Goal: Find specific page/section: Find specific page/section

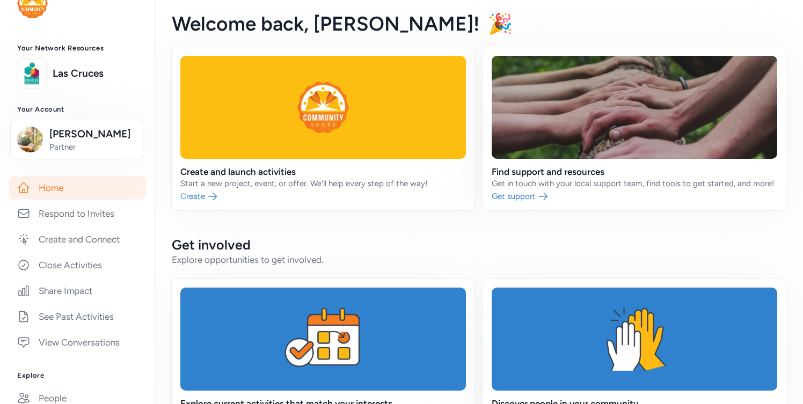
scroll to position [38, 0]
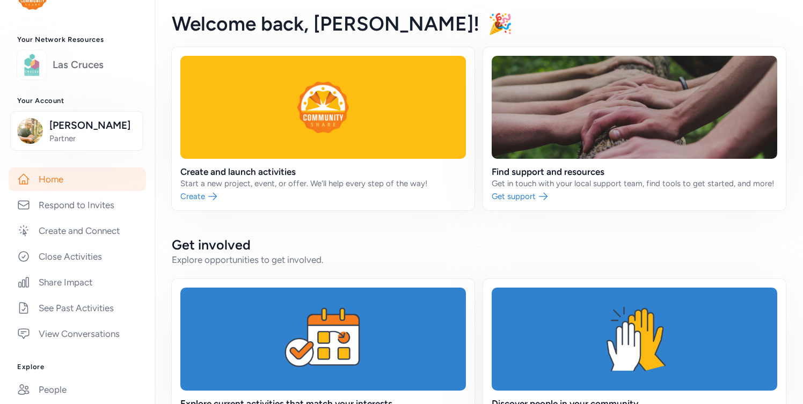
click at [95, 71] on link "Las Cruces" at bounding box center [95, 64] width 85 height 15
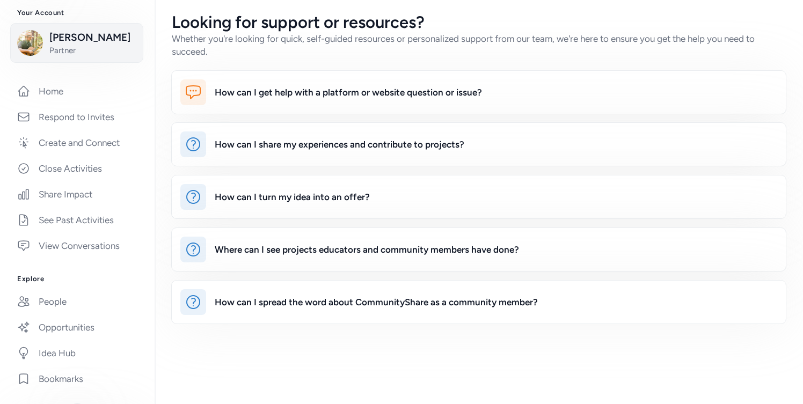
scroll to position [105, 0]
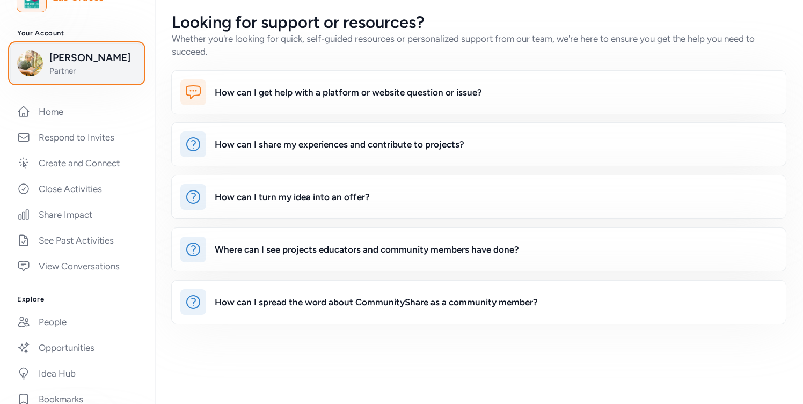
click at [107, 71] on span "Partner" at bounding box center [92, 70] width 87 height 11
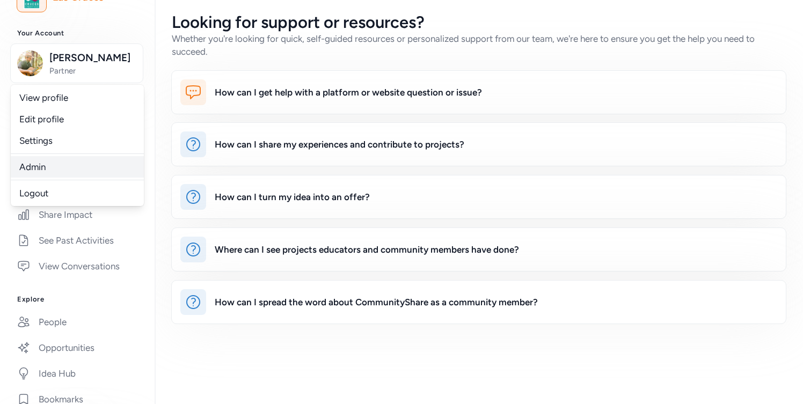
click at [59, 163] on link "Admin" at bounding box center [77, 166] width 133 height 21
